Goal: Obtain resource: Download file/media

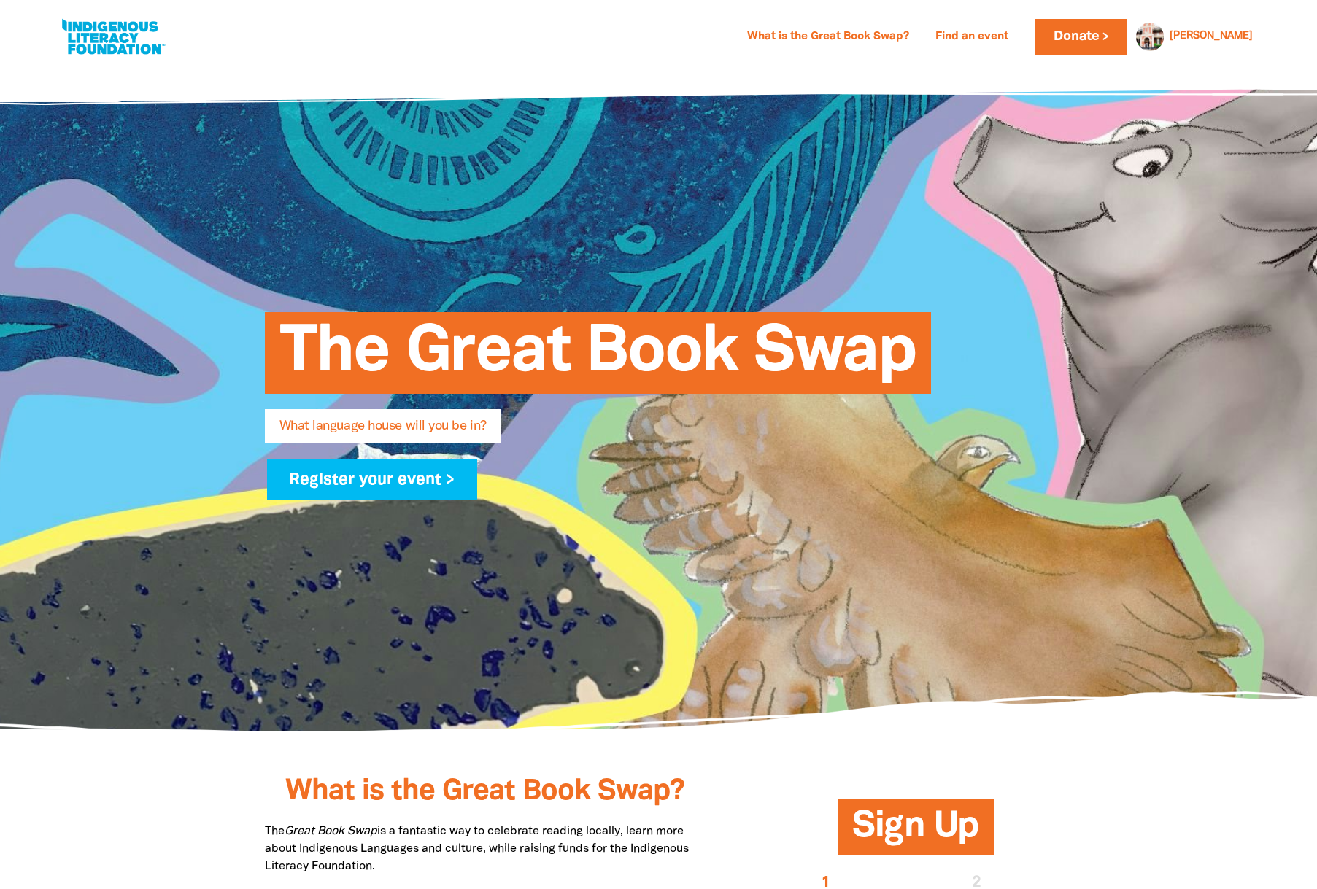
select select "university-or-tafe"
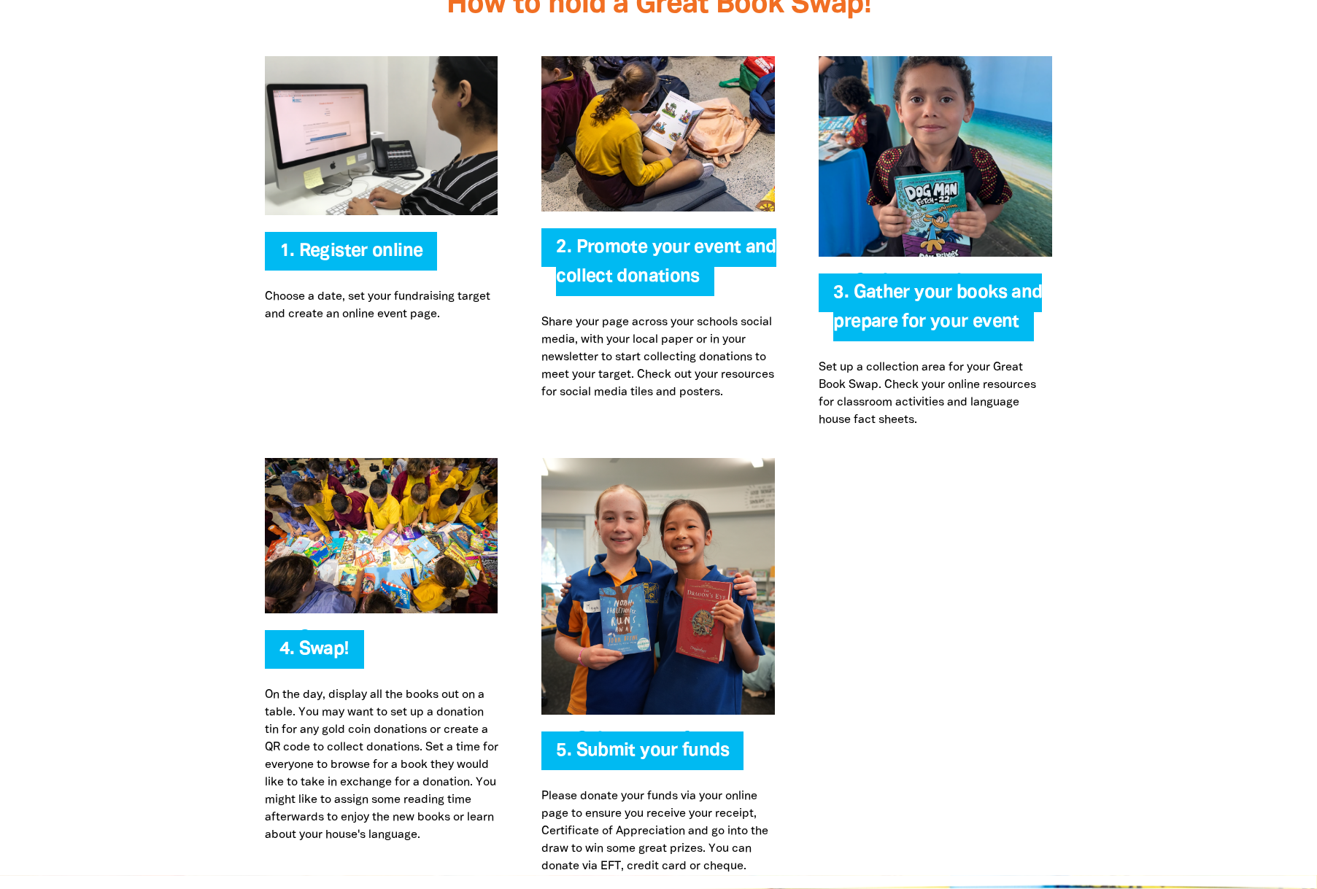
scroll to position [3139, 0]
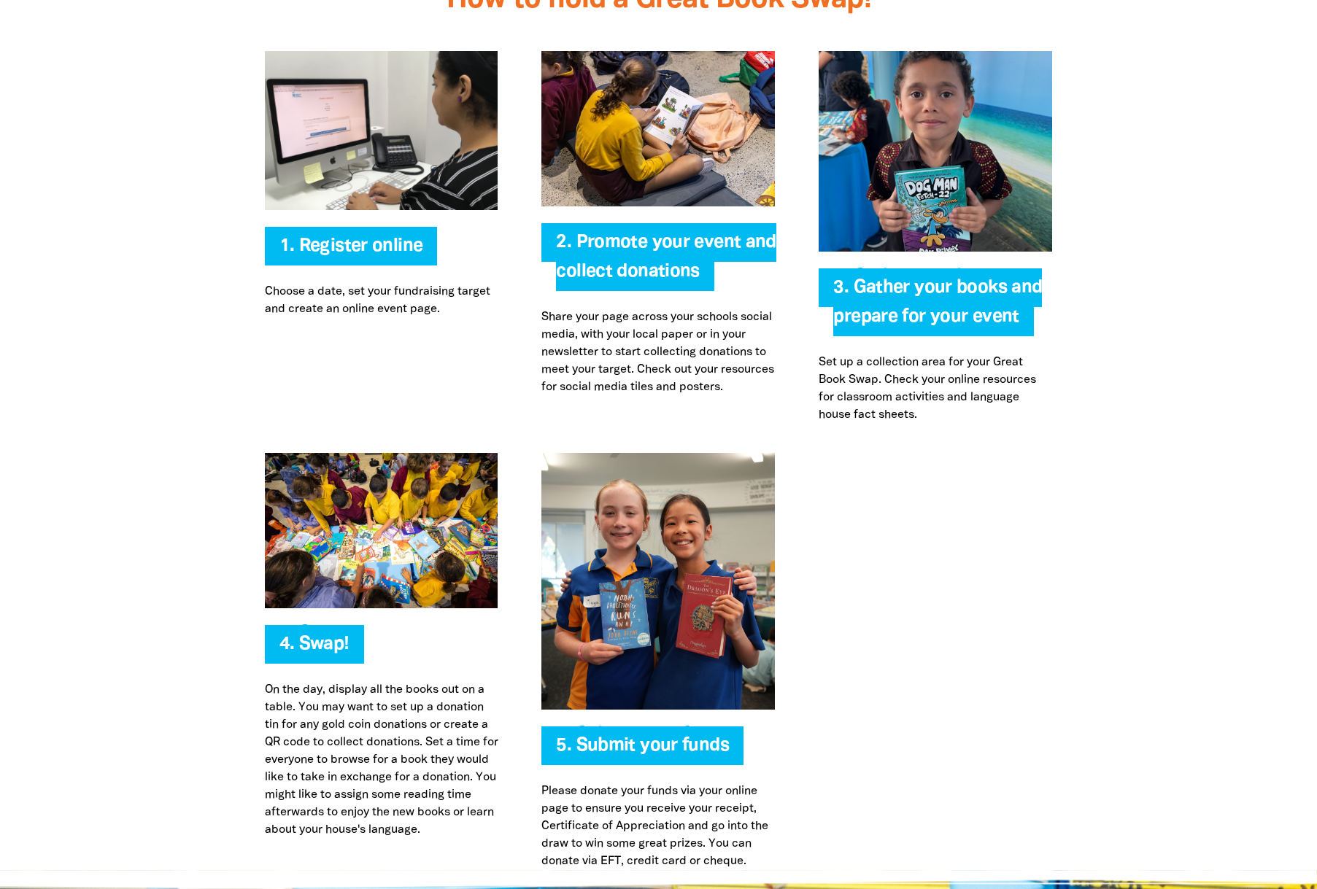
click at [617, 234] on span "2. Promote your event and collect donations" at bounding box center [666, 262] width 220 height 57
click at [614, 110] on img at bounding box center [657, 128] width 233 height 155
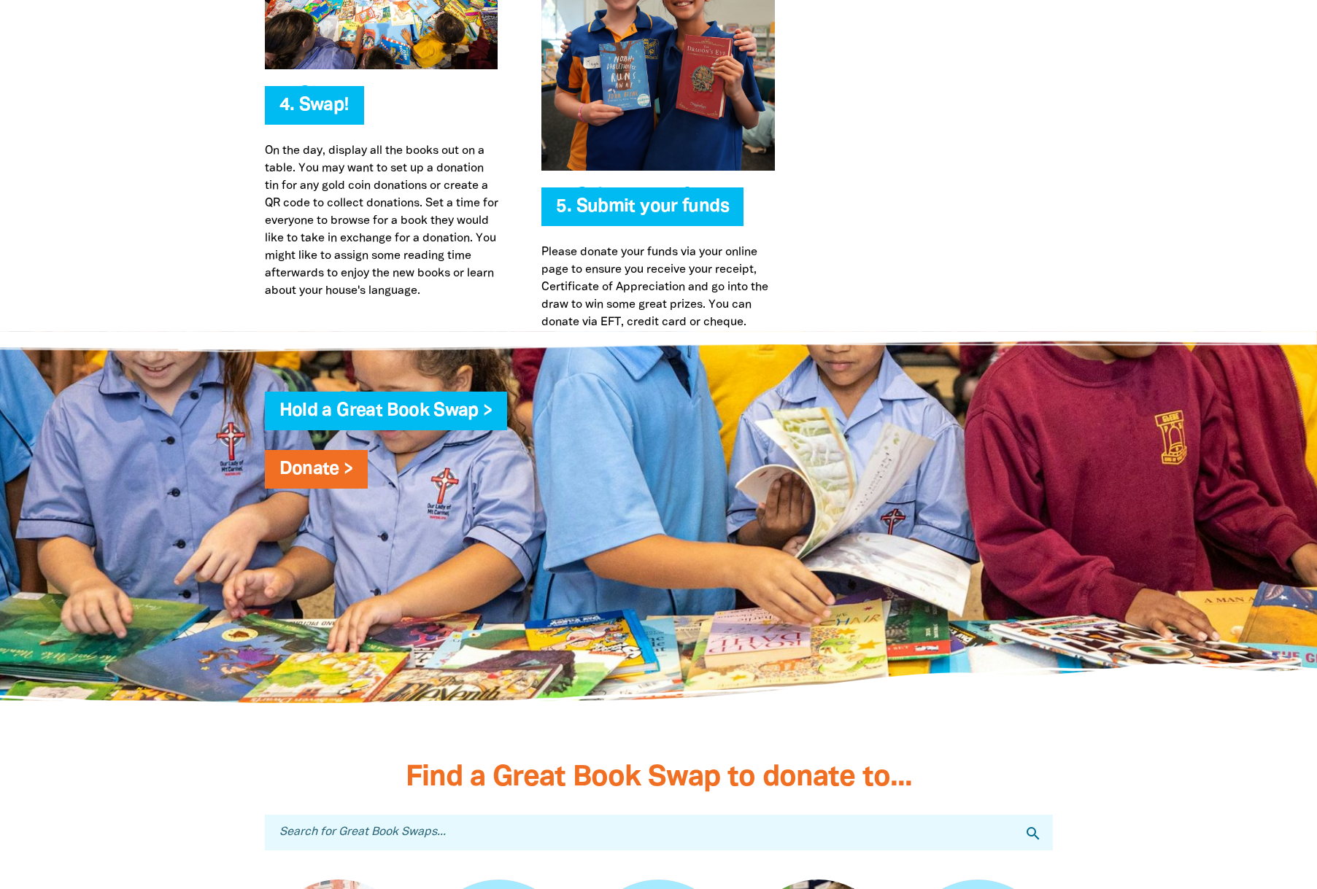
scroll to position [3678, 0]
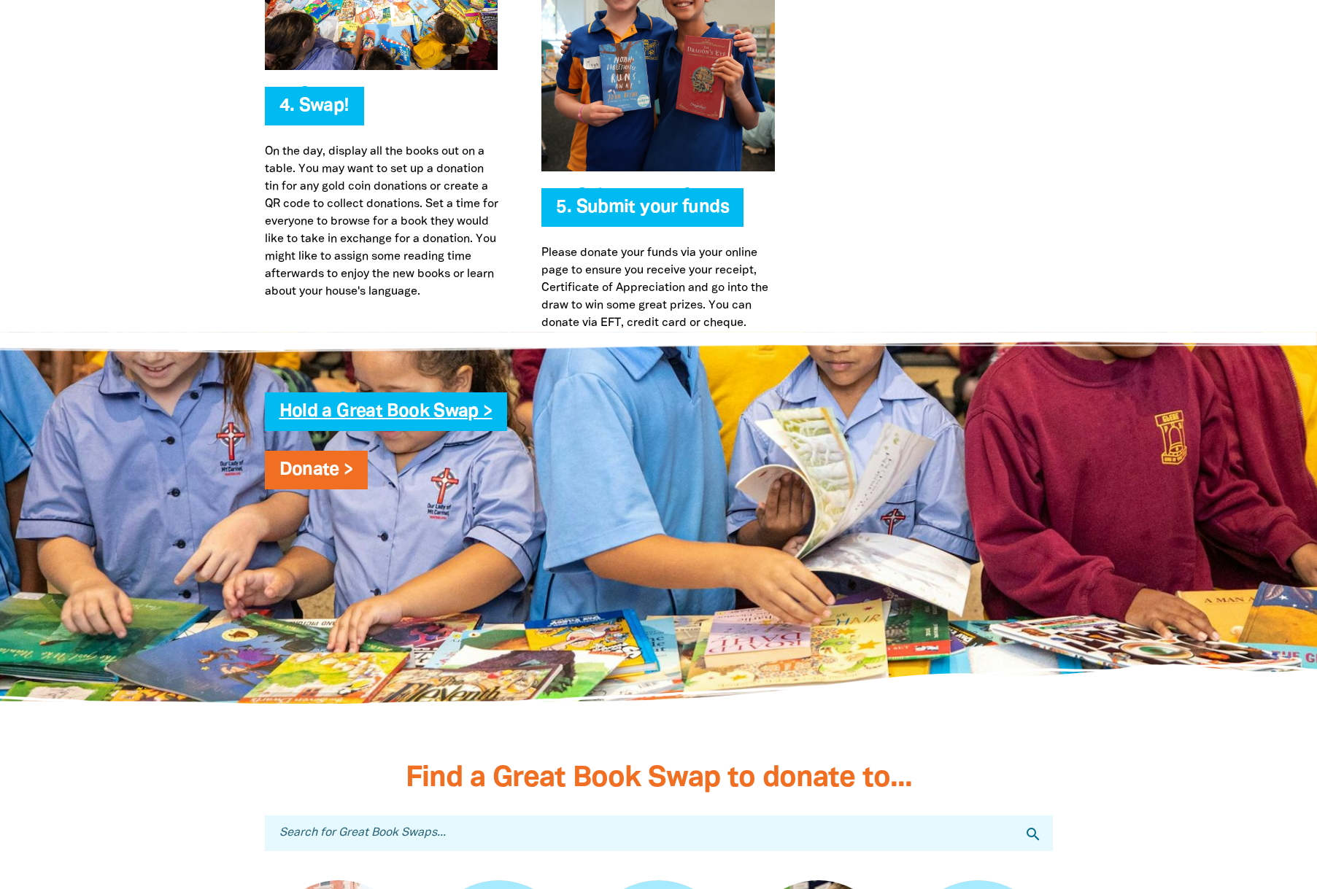
click at [487, 404] on link "Hold a Great Book Swap >" at bounding box center [385, 412] width 213 height 17
drag, startPoint x: 487, startPoint y: 383, endPoint x: 1047, endPoint y: 18, distance: 668.7
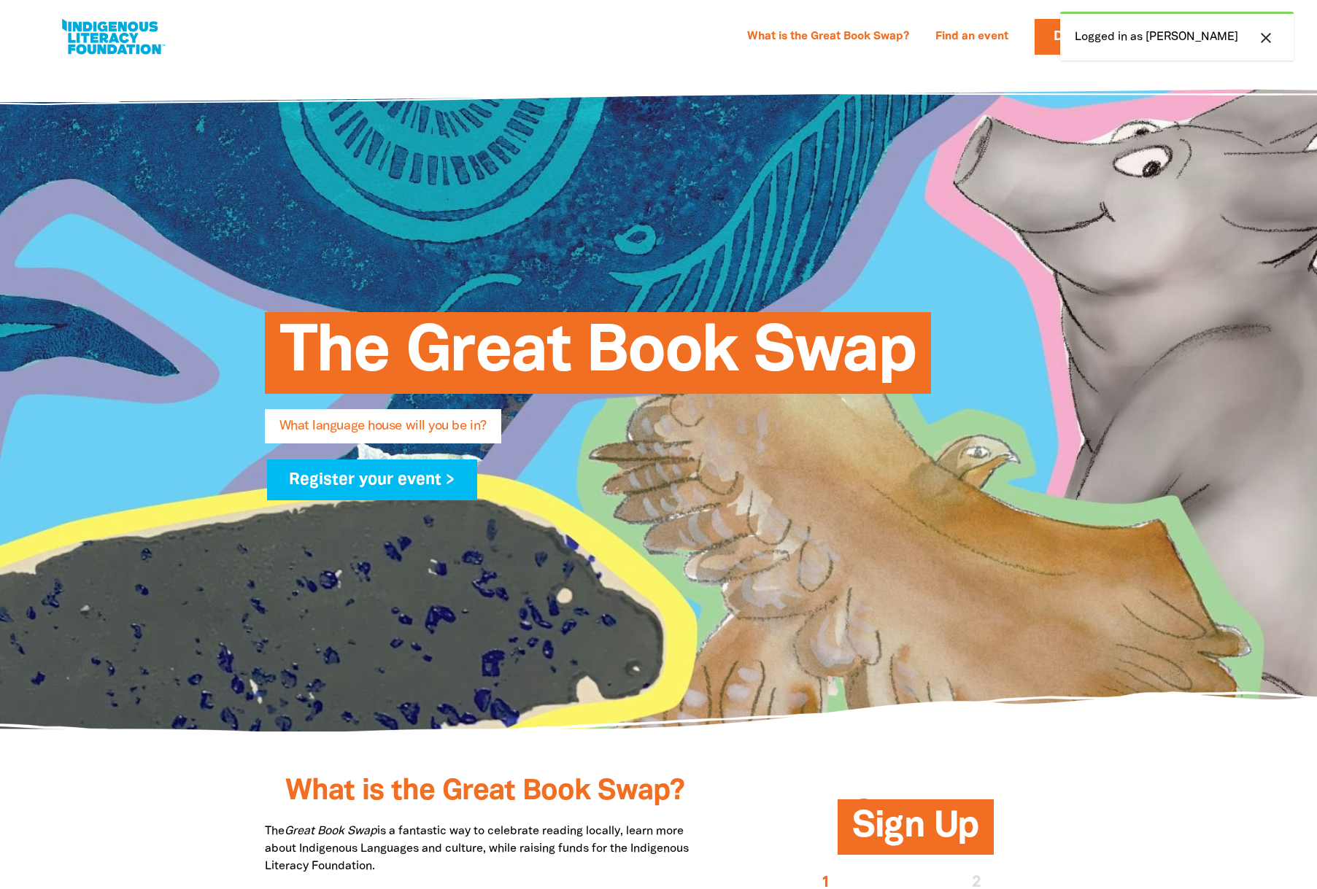
select select "university-or-tafe"
click at [1266, 36] on icon "close" at bounding box center [1266, 38] width 18 height 18
click at [897, 34] on link "What is the Great Book Swap?" at bounding box center [827, 37] width 179 height 23
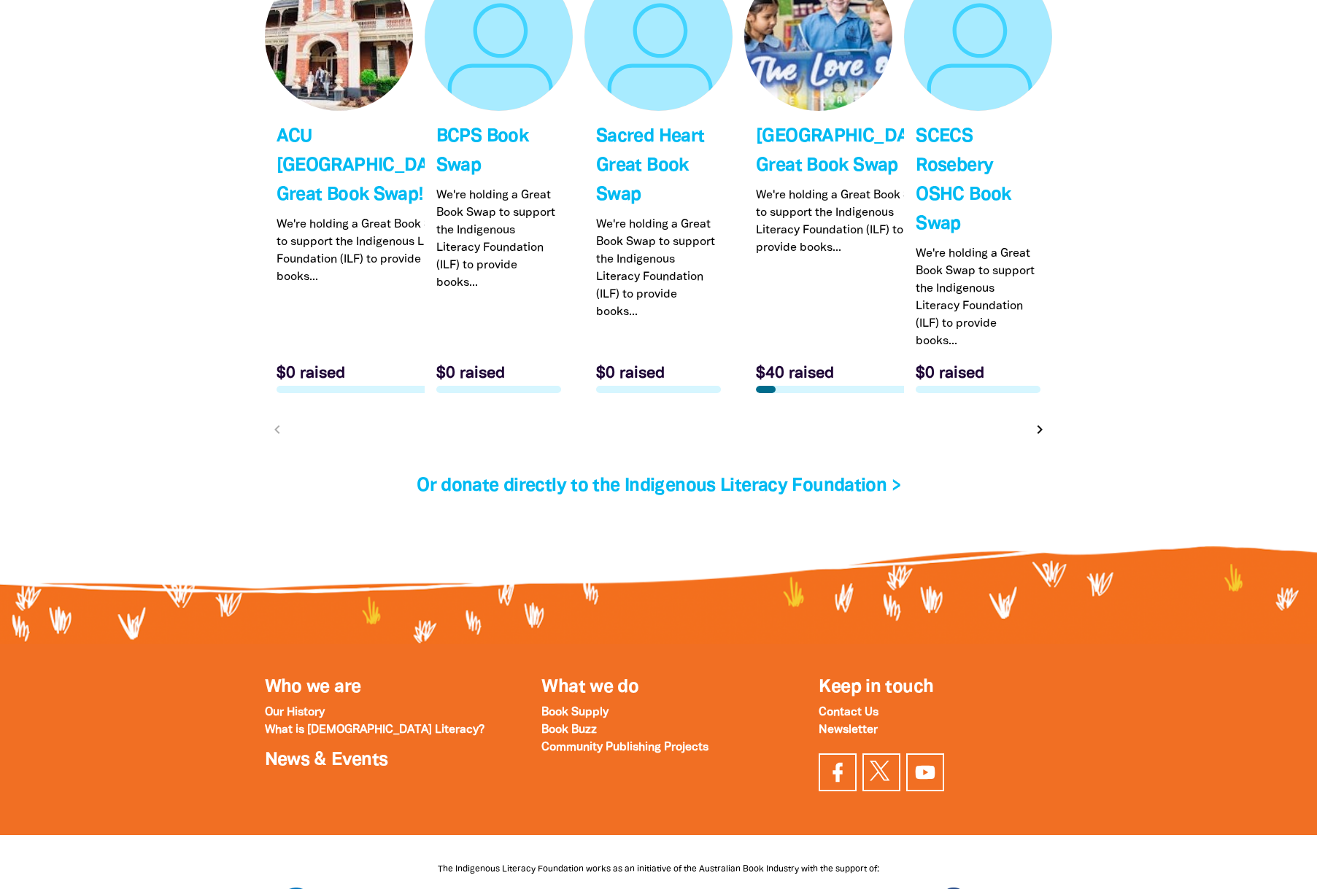
scroll to position [4768, 0]
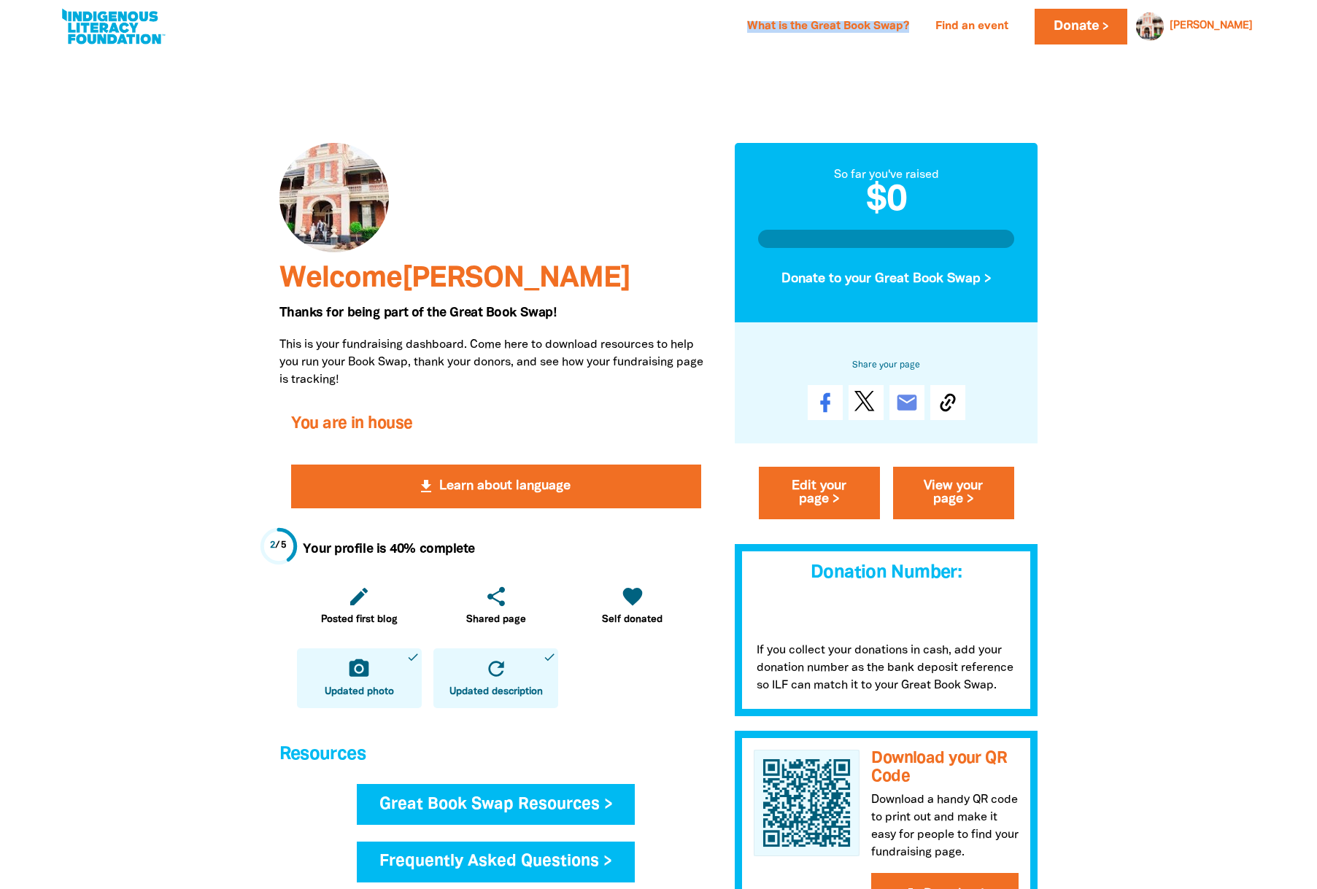
click at [546, 802] on link "Great Book Swap Resources >" at bounding box center [496, 804] width 279 height 41
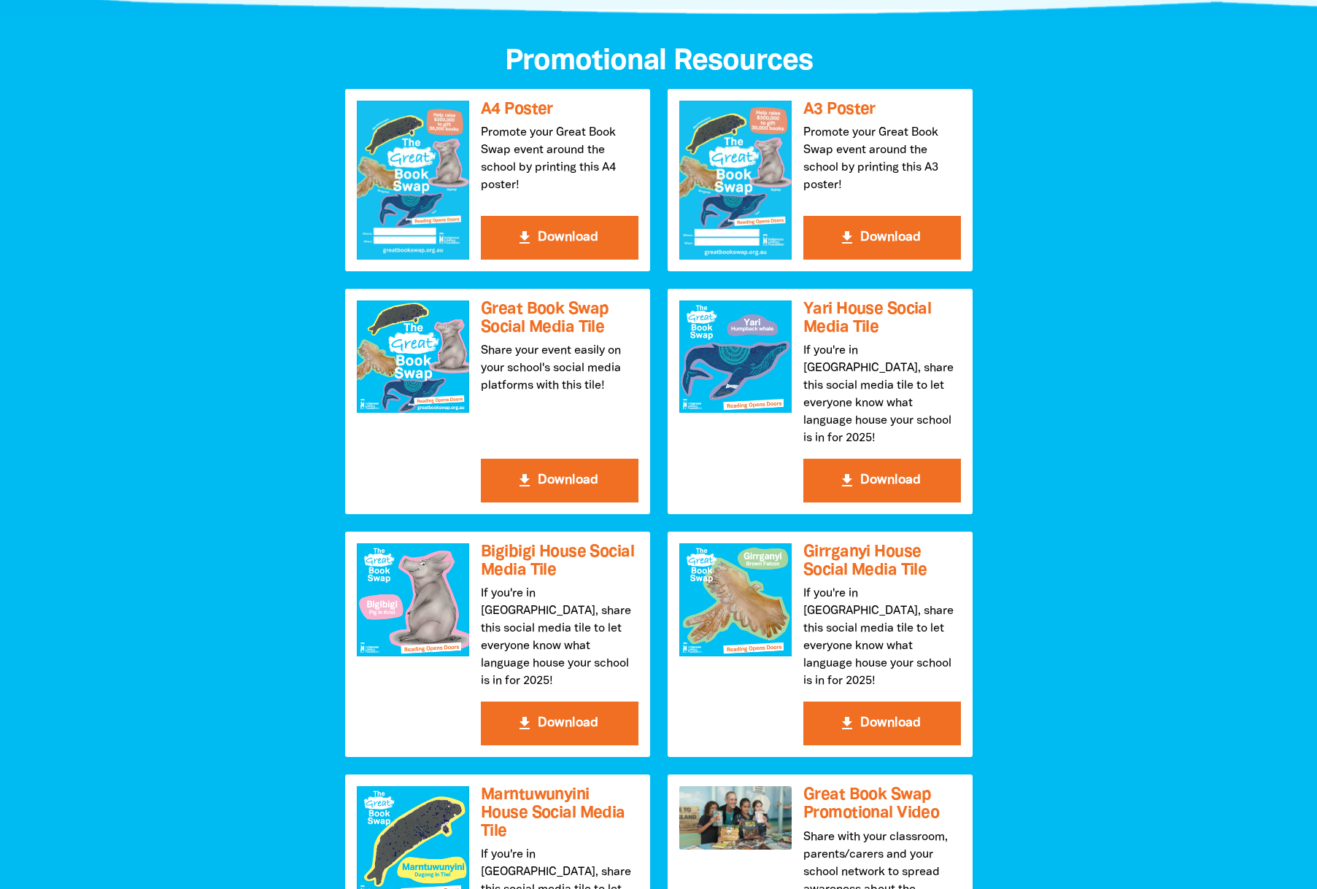
scroll to position [1530, 0]
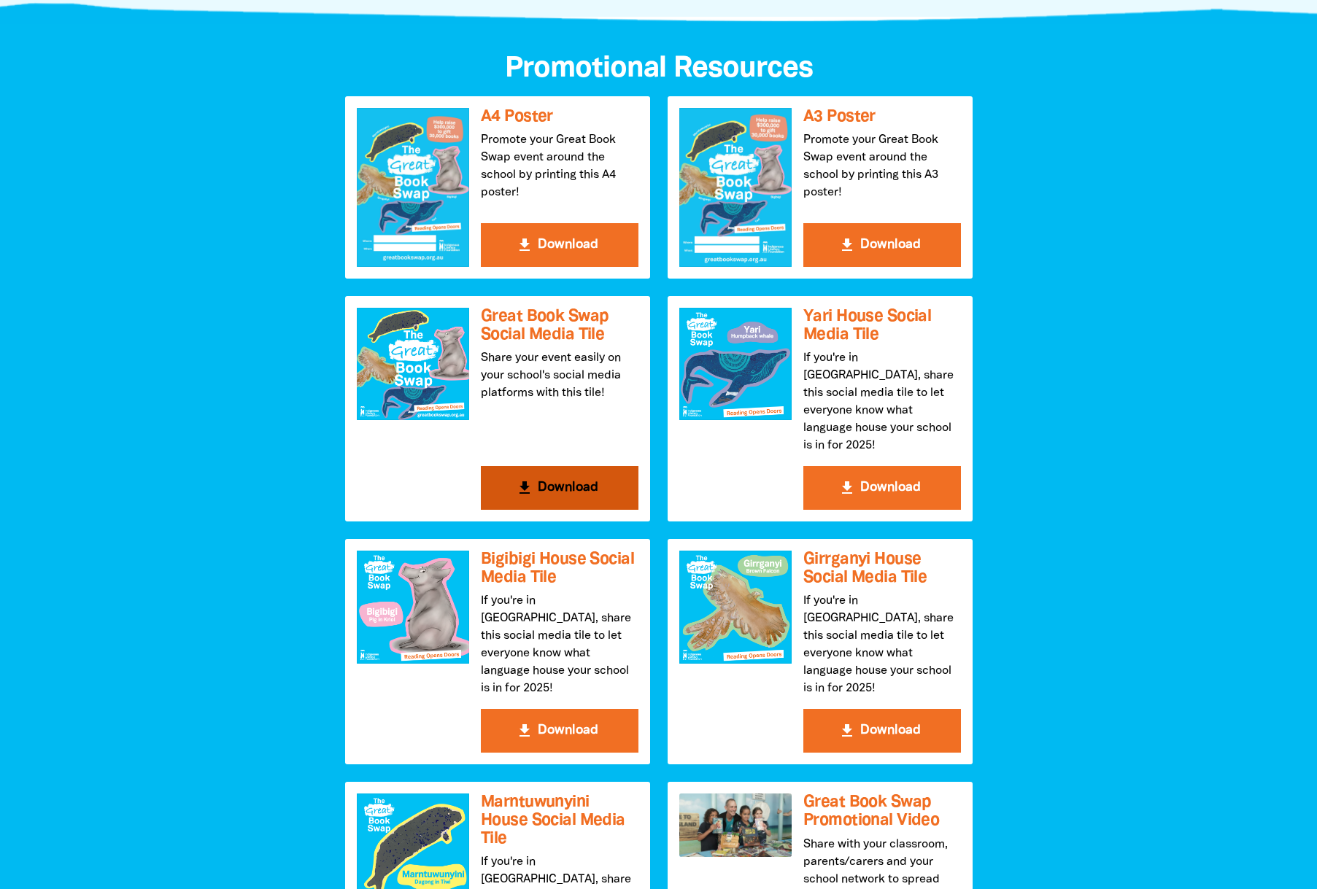
click at [533, 479] on icon "get_app" at bounding box center [525, 488] width 18 height 18
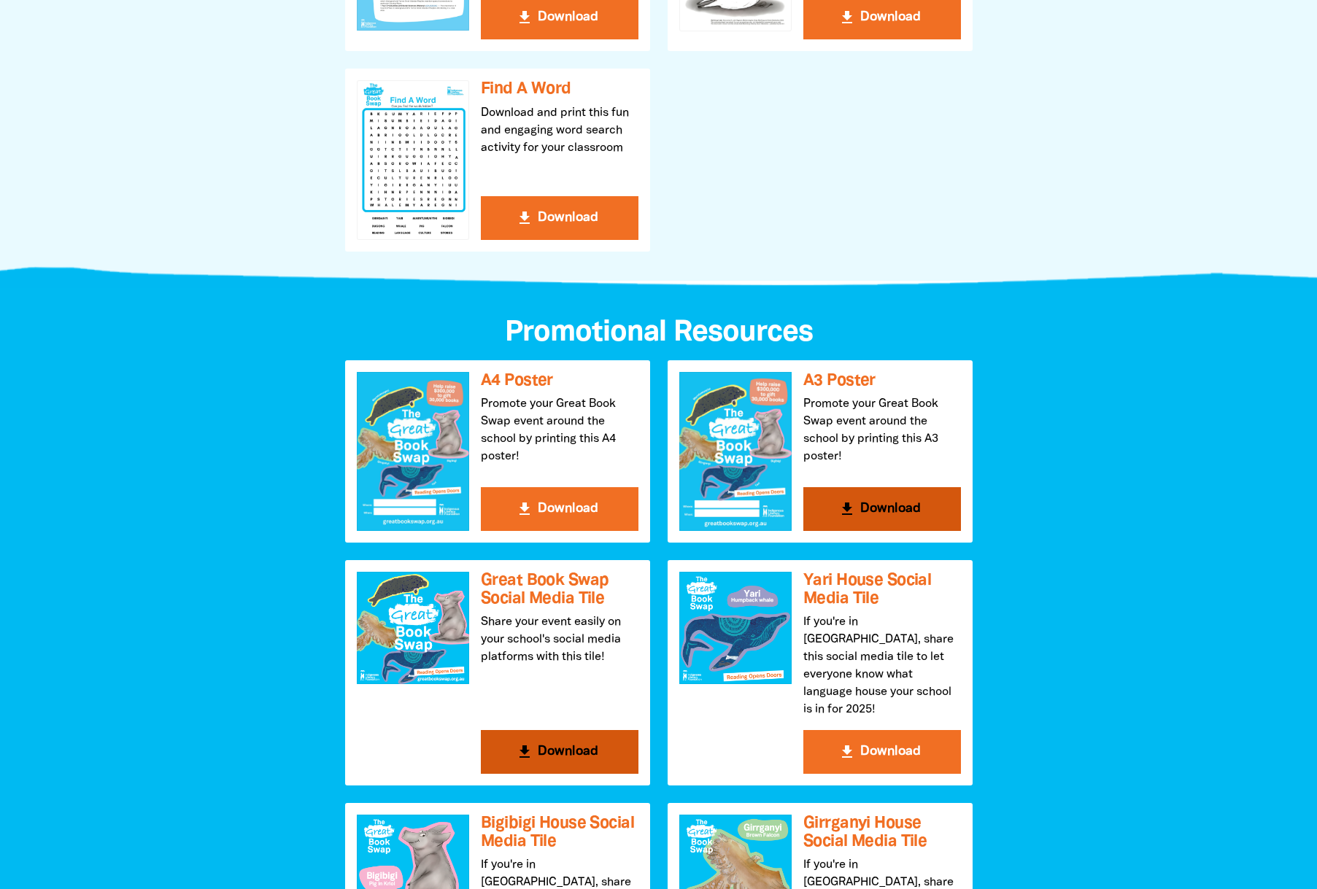
scroll to position [1265, 0]
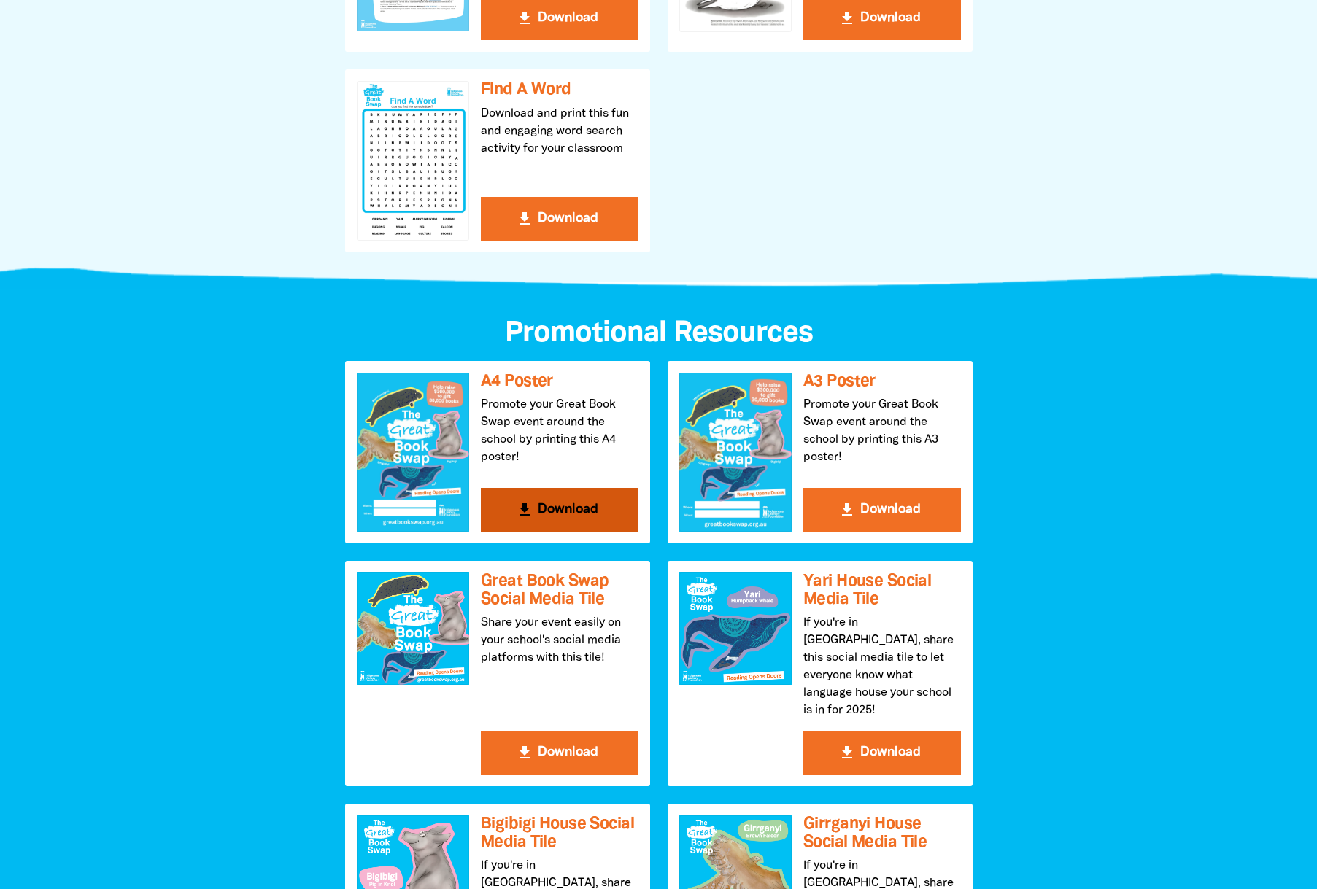
click at [542, 503] on button "get_app Download" at bounding box center [560, 510] width 158 height 44
